Goal: Find contact information: Find contact information

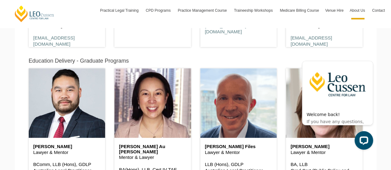
scroll to position [742, 0]
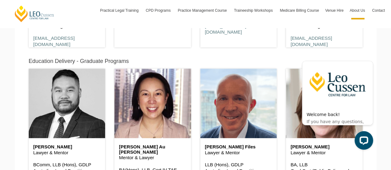
click at [65, 88] on header at bounding box center [67, 104] width 77 height 70
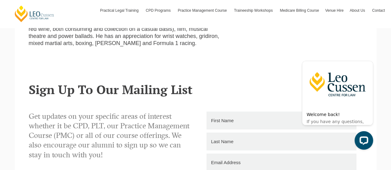
scroll to position [588, 0]
